Goal: Information Seeking & Learning: Learn about a topic

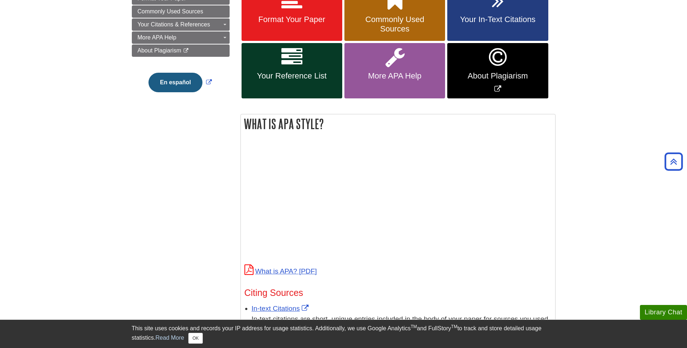
scroll to position [36, 0]
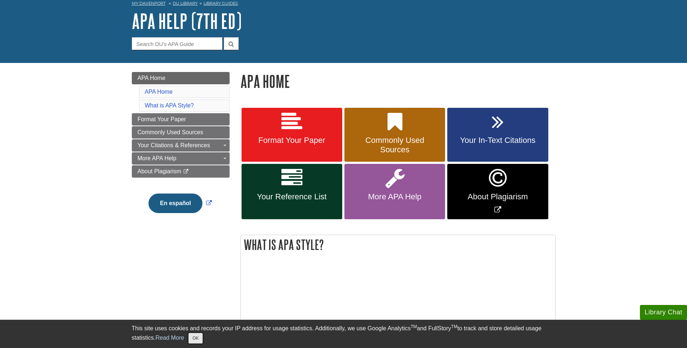
drag, startPoint x: 199, startPoint y: 337, endPoint x: 216, endPoint y: 329, distance: 18.8
click at [199, 337] on button "OK" at bounding box center [195, 338] width 14 height 11
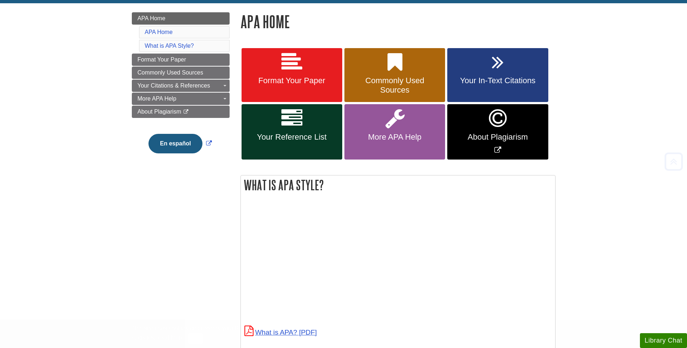
scroll to position [109, 0]
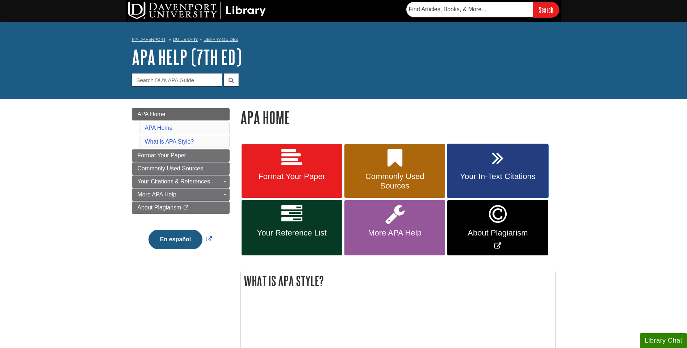
click at [502, 179] on span "Your In-Text Citations" at bounding box center [497, 176] width 90 height 9
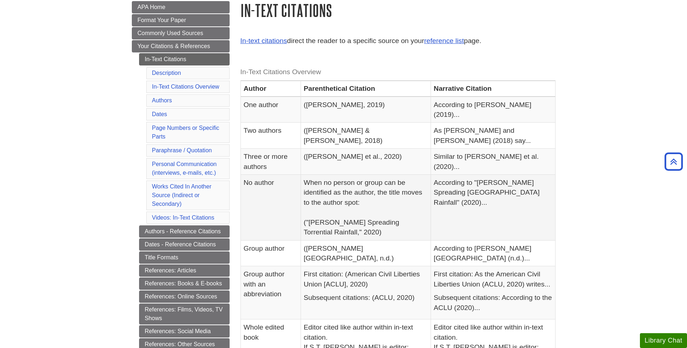
scroll to position [72, 0]
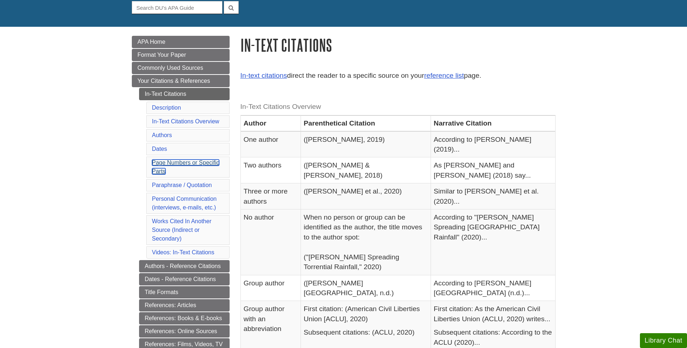
click at [182, 162] on link "Page Numbers or Specific Parts" at bounding box center [185, 167] width 67 height 15
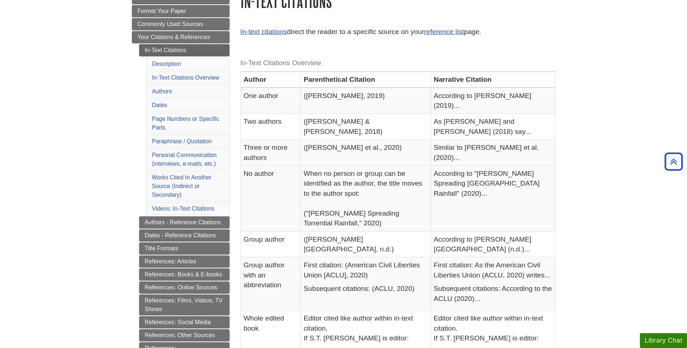
scroll to position [106, 0]
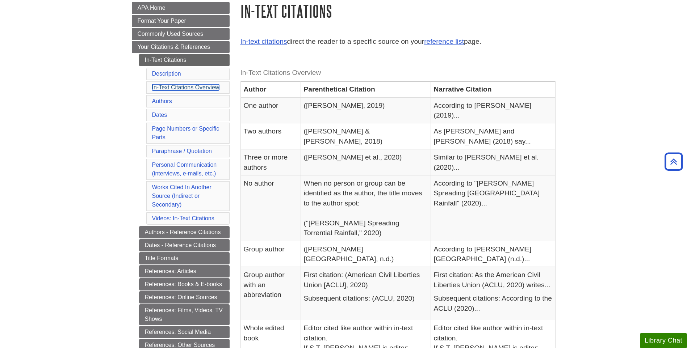
click at [165, 87] on link "In-Text Citations Overview" at bounding box center [185, 87] width 67 height 6
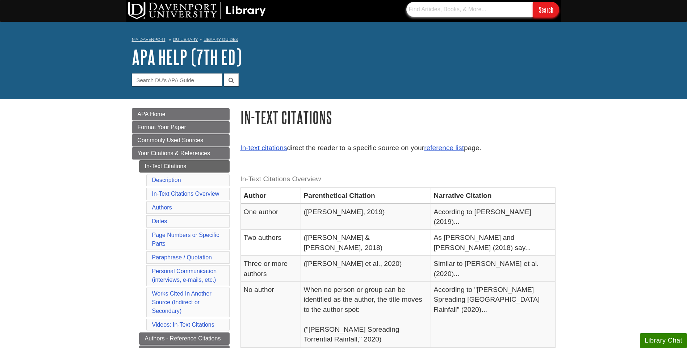
click at [467, 11] on input "text" at bounding box center [469, 9] width 127 height 15
drag, startPoint x: 366, startPoint y: 135, endPoint x: 354, endPoint y: 134, distance: 12.7
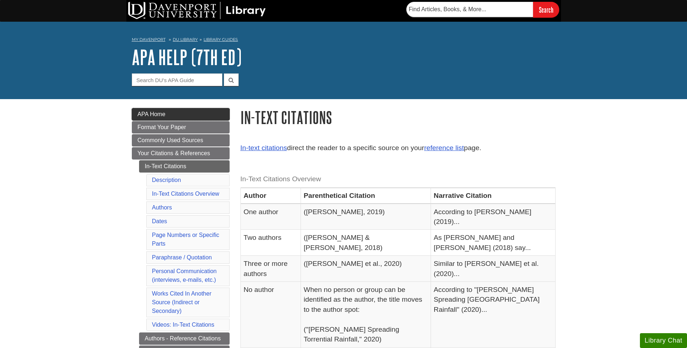
click at [168, 116] on link "APA Home" at bounding box center [181, 114] width 98 height 12
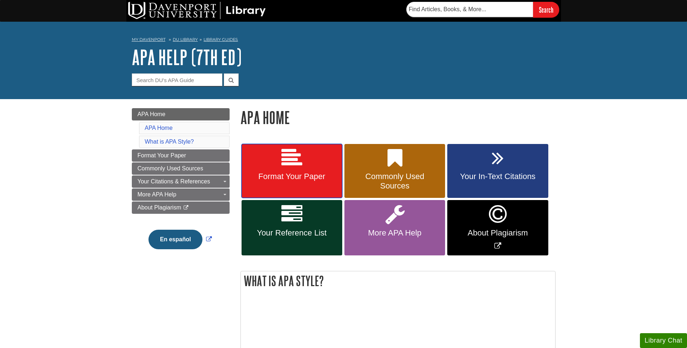
click at [313, 180] on span "Format Your Paper" at bounding box center [292, 176] width 90 height 9
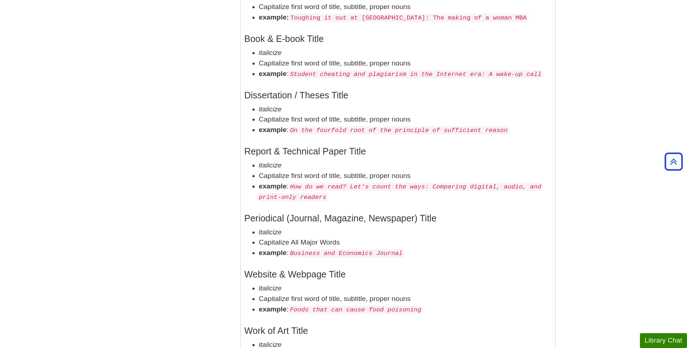
scroll to position [1158, 0]
